Goal: Check status: Check status

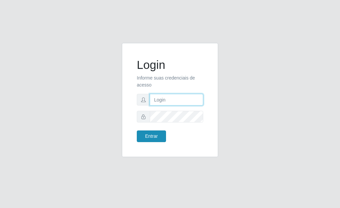
type input "[PERSON_NAME]"
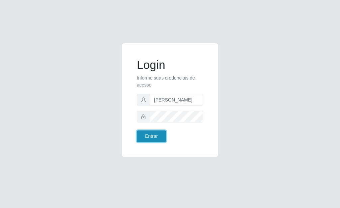
click at [163, 137] on button "Entrar" at bounding box center [151, 136] width 29 height 12
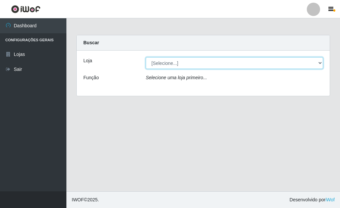
click at [321, 61] on select "[Selecione...] Bemais Supermercados - [GEOGRAPHIC_DATA]" at bounding box center [234, 63] width 177 height 12
select select "249"
click at [146, 57] on select "[Selecione...] Bemais Supermercados - [GEOGRAPHIC_DATA]" at bounding box center [234, 63] width 177 height 12
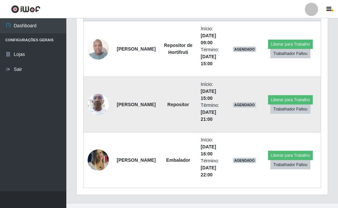
scroll to position [282, 0]
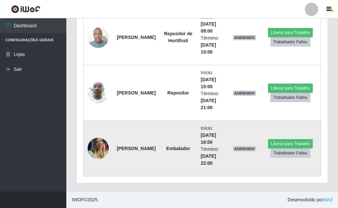
click at [103, 145] on img at bounding box center [98, 148] width 21 height 31
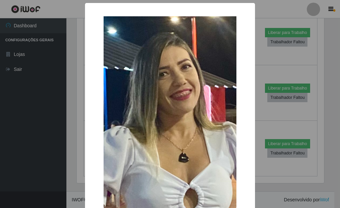
click at [257, 116] on div "× OK Cancel" at bounding box center [170, 104] width 340 height 208
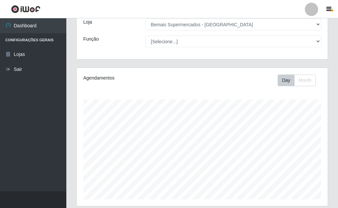
scroll to position [100, 0]
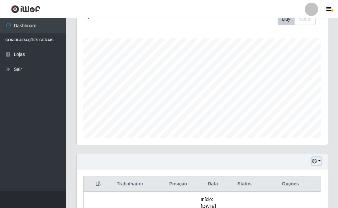
click at [320, 162] on button "button" at bounding box center [316, 161] width 9 height 8
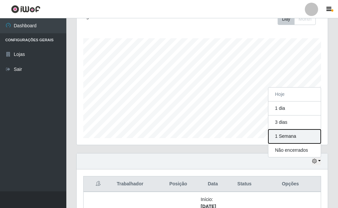
click at [289, 137] on button "1 Semana" at bounding box center [295, 136] width 52 height 14
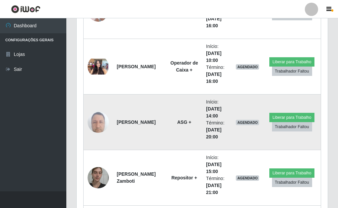
scroll to position [2806, 0]
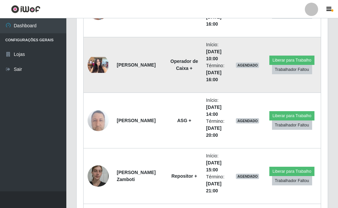
click at [96, 57] on img at bounding box center [98, 65] width 21 height 16
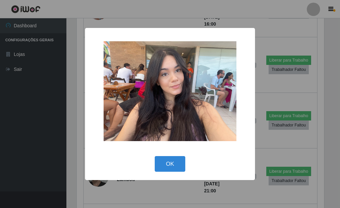
click at [258, 79] on div "× OK Cancel" at bounding box center [170, 104] width 340 height 208
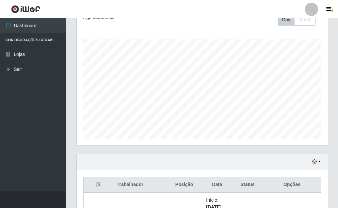
scroll to position [100, 0]
click at [319, 160] on button "button" at bounding box center [316, 161] width 9 height 8
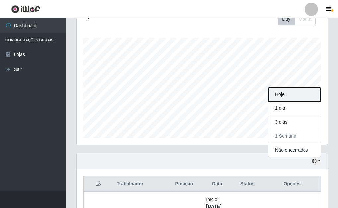
click at [282, 95] on button "Hoje" at bounding box center [295, 94] width 52 height 14
